Goal: Transaction & Acquisition: Purchase product/service

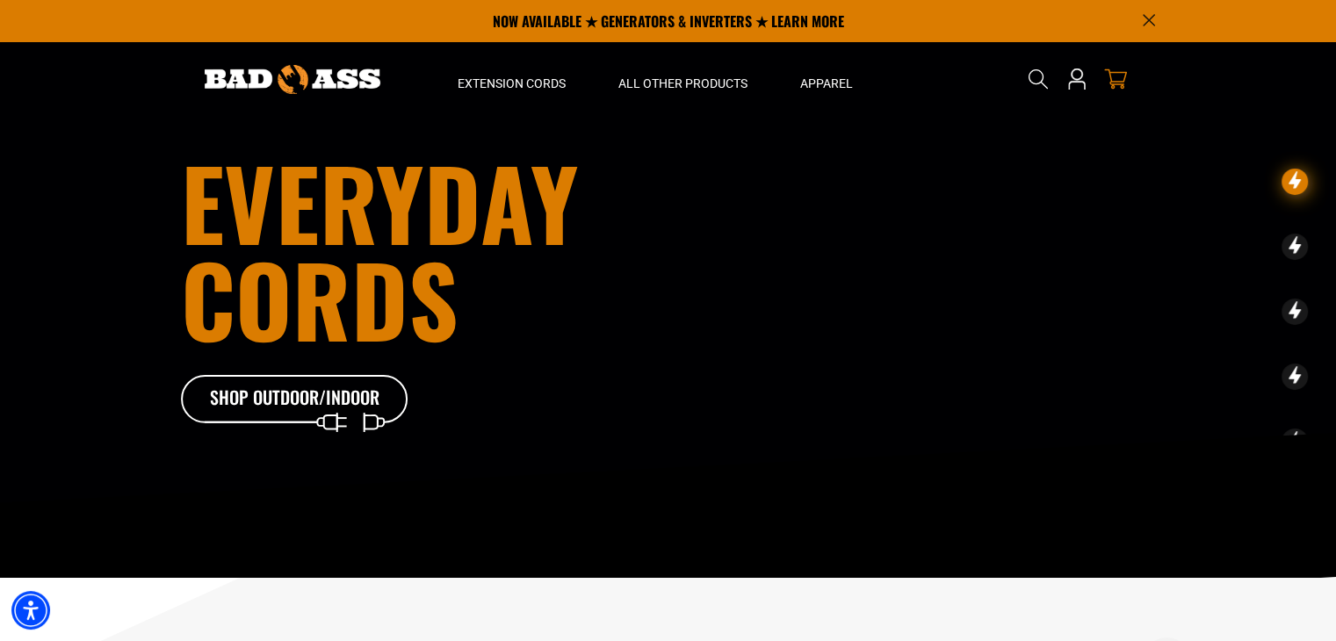
click at [1118, 80] on icon "cart" at bounding box center [1115, 79] width 23 height 23
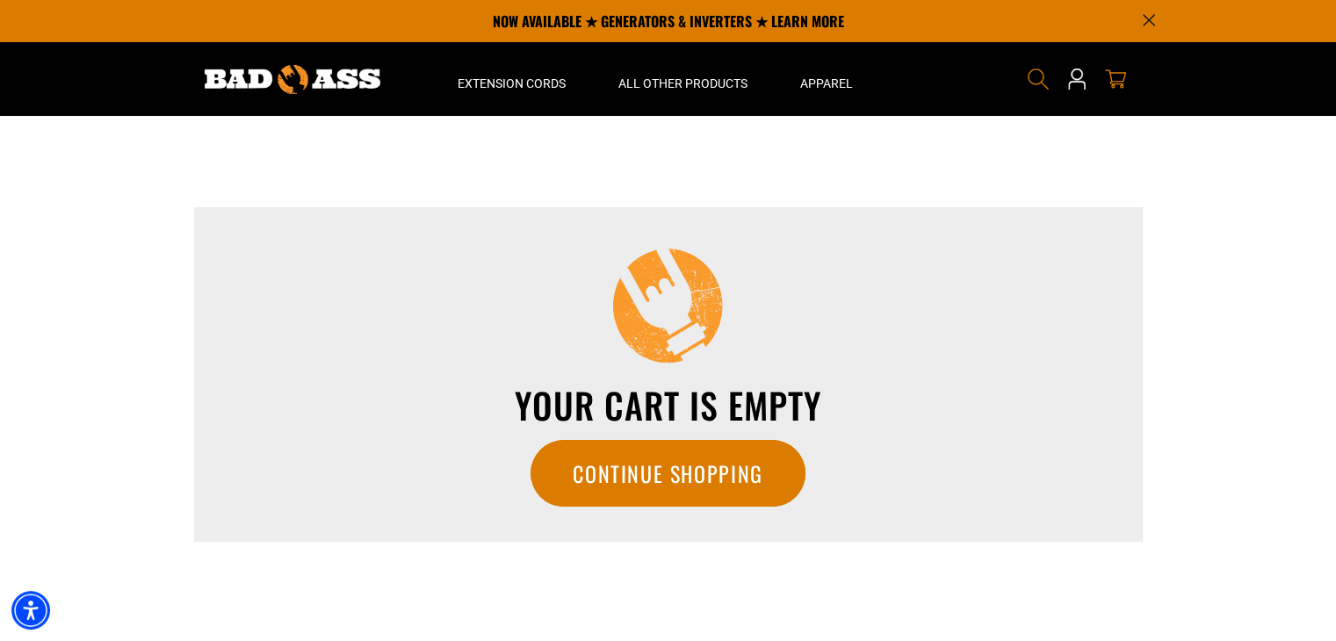
click at [1032, 77] on icon "Search" at bounding box center [1038, 79] width 23 height 23
